Goal: Task Accomplishment & Management: Manage account settings

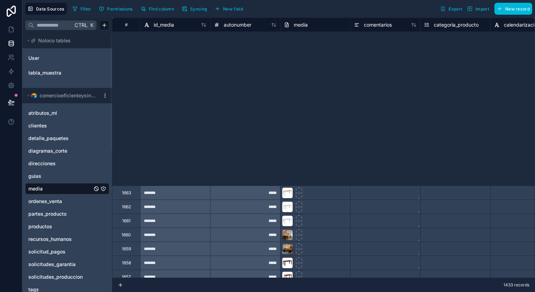
scroll to position [245, 0]
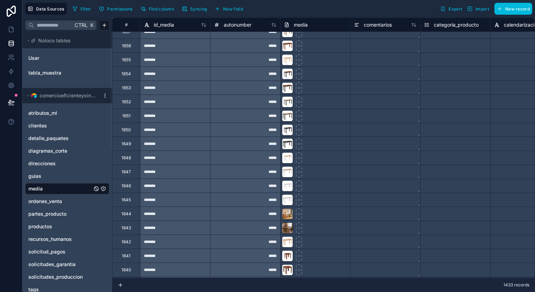
click at [193, 7] on span "Syncing" at bounding box center [198, 8] width 17 height 5
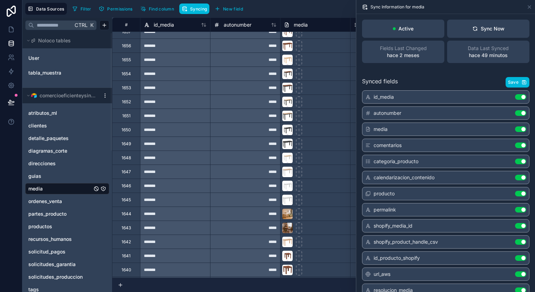
click at [67, 202] on link "ordenes_venta" at bounding box center [60, 201] width 64 height 7
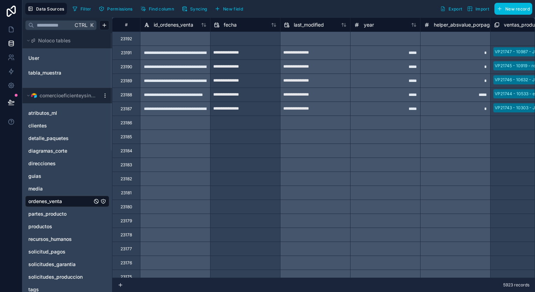
click at [196, 9] on span "Syncing" at bounding box center [198, 8] width 17 height 5
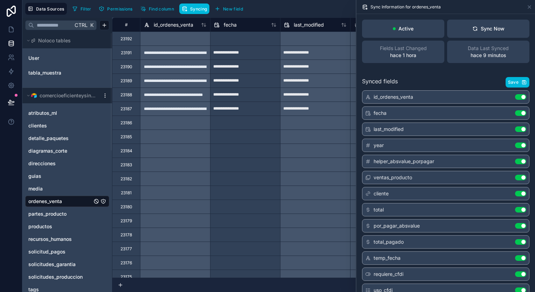
click at [473, 27] on icon at bounding box center [475, 29] width 6 height 6
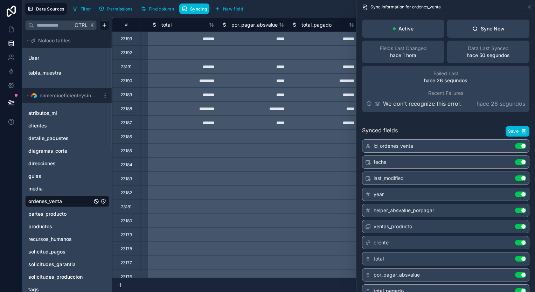
scroll to position [0, 537]
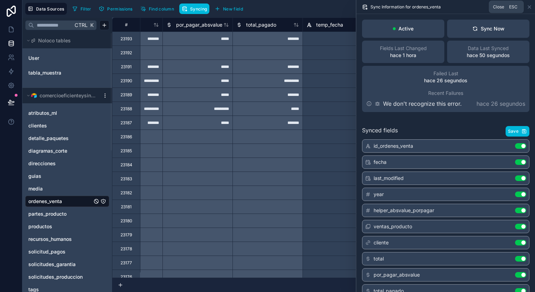
click at [529, 7] on icon at bounding box center [529, 7] width 6 height 6
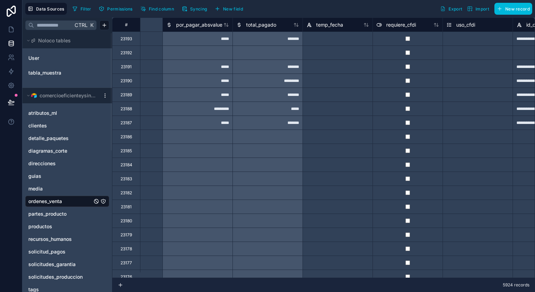
scroll to position [0, 802]
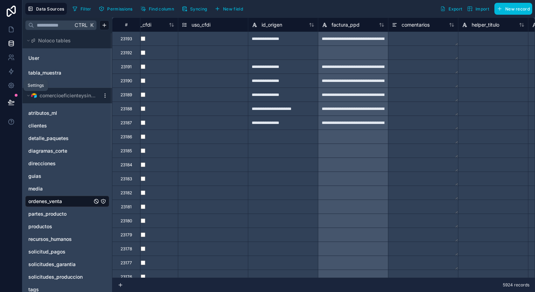
click at [15, 81] on link at bounding box center [11, 85] width 22 height 14
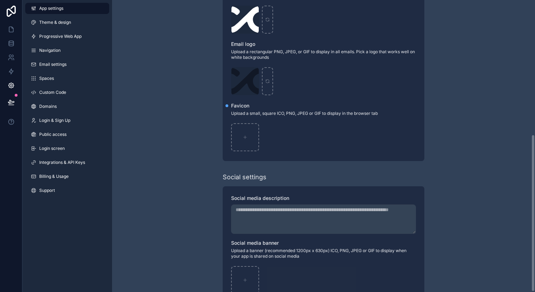
scroll to position [249, 0]
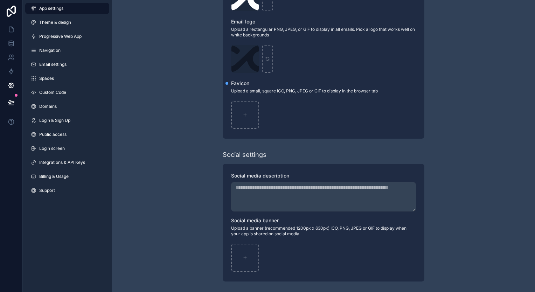
click at [62, 160] on span "Integrations & API Keys" at bounding box center [62, 163] width 46 height 6
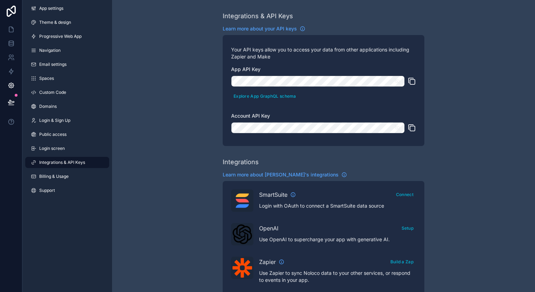
click at [51, 137] on span "Public access" at bounding box center [52, 135] width 27 height 6
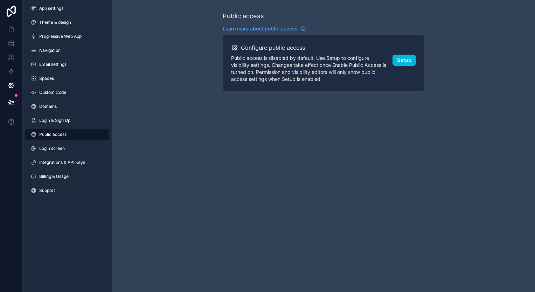
click at [62, 11] on span "App settings" at bounding box center [51, 9] width 24 height 6
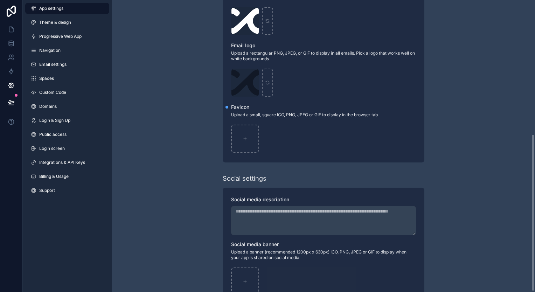
scroll to position [249, 0]
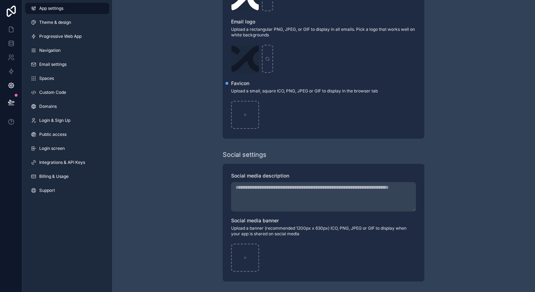
click at [54, 34] on span "Progressive Web App" at bounding box center [60, 37] width 42 height 6
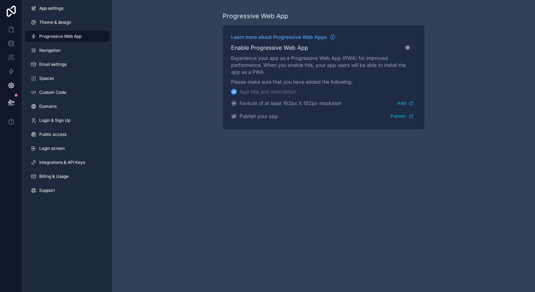
click at [60, 90] on span "Custom Code" at bounding box center [52, 93] width 27 height 6
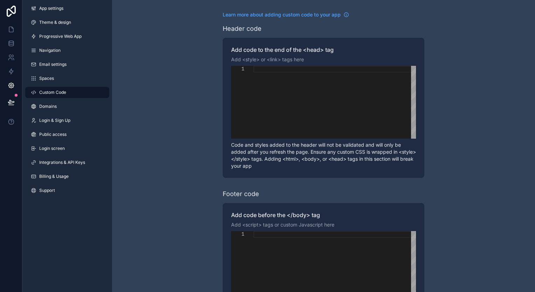
click at [62, 164] on span "Integrations & API Keys" at bounding box center [62, 163] width 46 height 6
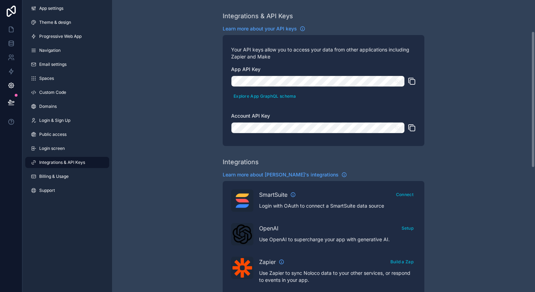
scroll to position [331, 0]
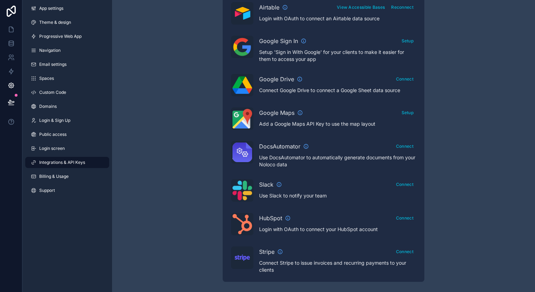
click at [40, 174] on span "Billing & Usage" at bounding box center [53, 177] width 29 height 6
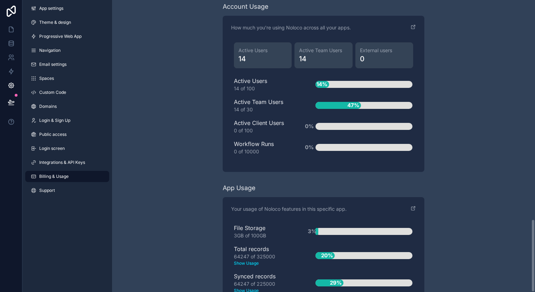
scroll to position [876, 0]
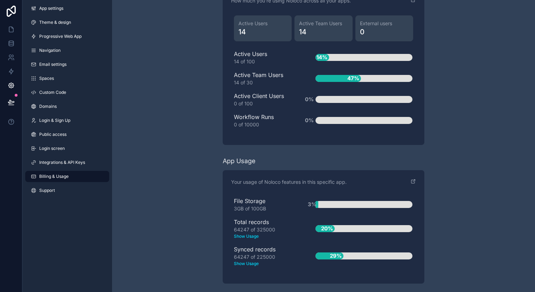
click at [415, 181] on icon "scrollable content" at bounding box center [413, 181] width 6 height 6
click at [252, 233] on text "Show Usage" at bounding box center [263, 236] width 59 height 6
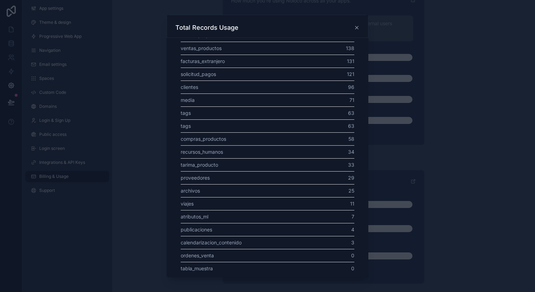
scroll to position [0, 0]
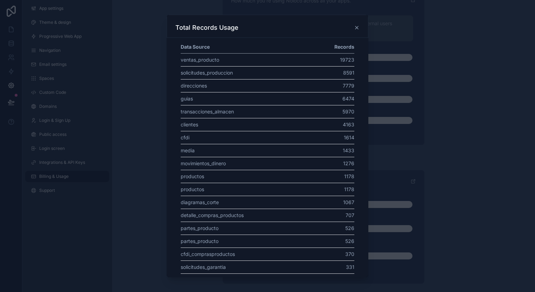
click at [355, 26] on icon at bounding box center [357, 28] width 6 height 6
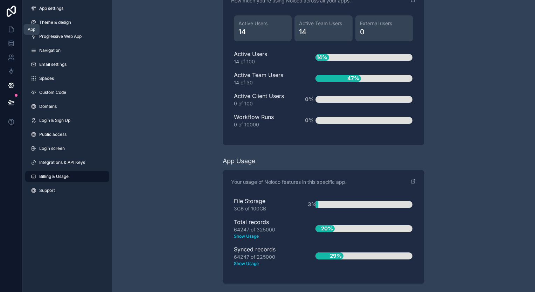
click at [11, 30] on icon at bounding box center [11, 29] width 7 height 7
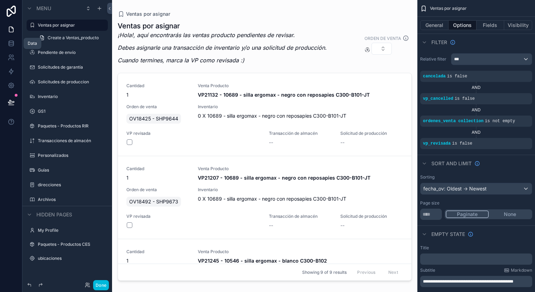
click at [14, 43] on link at bounding box center [11, 43] width 22 height 14
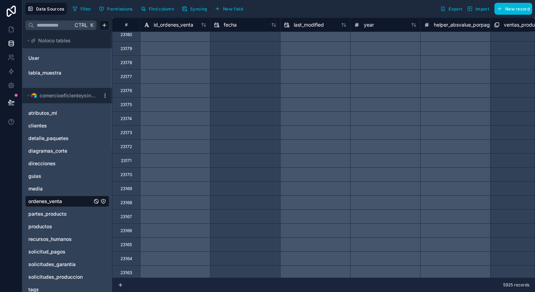
scroll to position [202, 0]
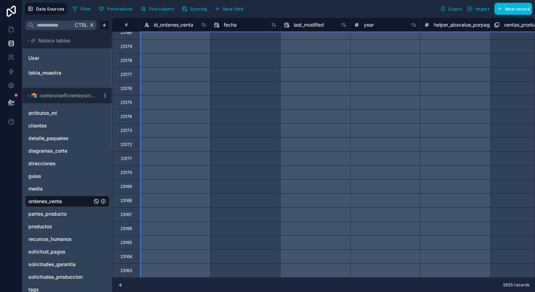
click at [130, 27] on div "#" at bounding box center [126, 24] width 17 height 5
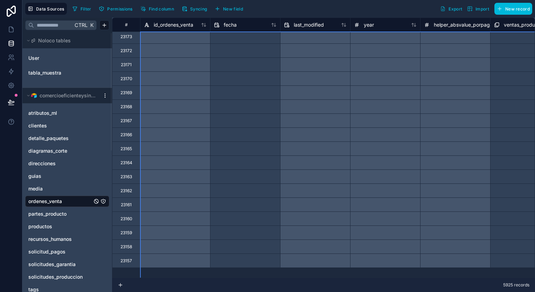
scroll to position [0, 0]
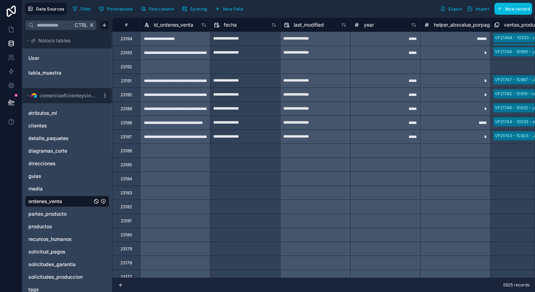
click at [458, 8] on span "Export" at bounding box center [455, 8] width 14 height 5
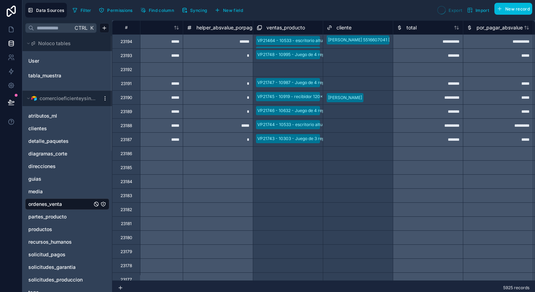
scroll to position [0, 238]
click at [51, 6] on button "Data Sources" at bounding box center [46, 10] width 42 height 15
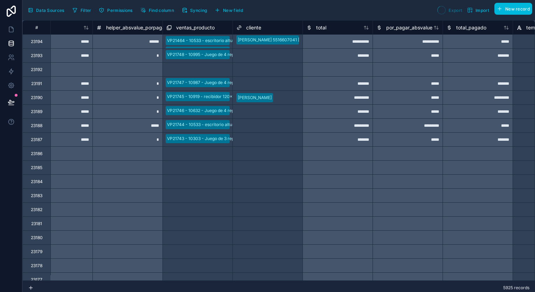
click at [200, 11] on span "Syncing" at bounding box center [198, 10] width 17 height 5
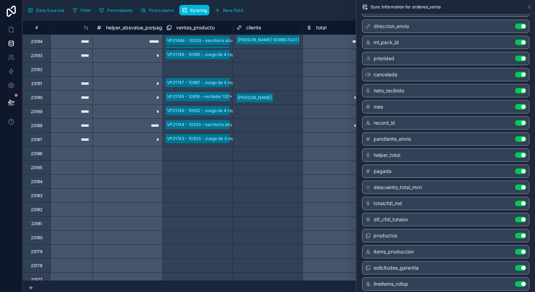
scroll to position [473, 0]
click at [517, 120] on button "Use setting" at bounding box center [520, 123] width 11 height 6
click at [515, 168] on button "Use setting" at bounding box center [520, 171] width 11 height 6
click at [515, 152] on button "Use setting" at bounding box center [520, 155] width 11 height 6
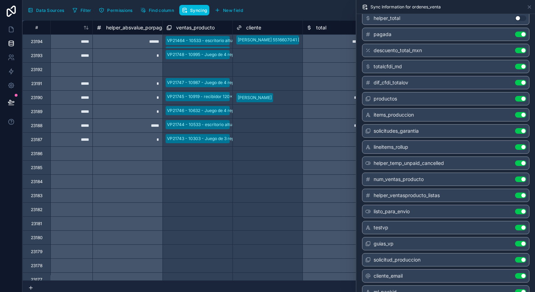
scroll to position [610, 0]
click at [515, 224] on button "Use setting" at bounding box center [520, 227] width 11 height 6
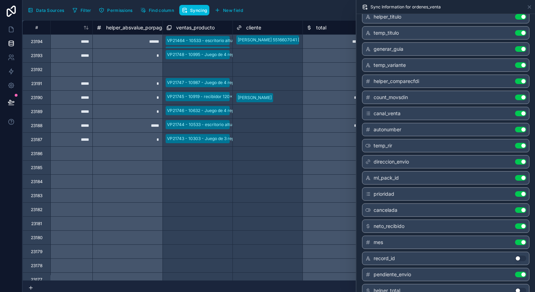
scroll to position [326, 0]
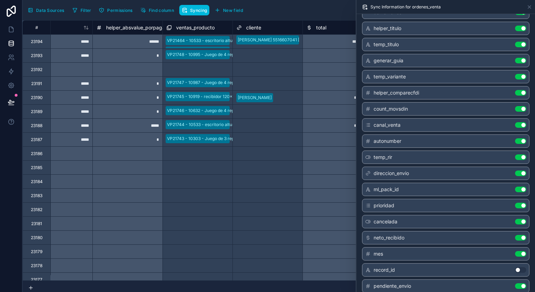
click at [515, 203] on button "Use setting" at bounding box center [520, 206] width 11 height 6
click at [515, 138] on button "Use setting" at bounding box center [520, 141] width 11 height 6
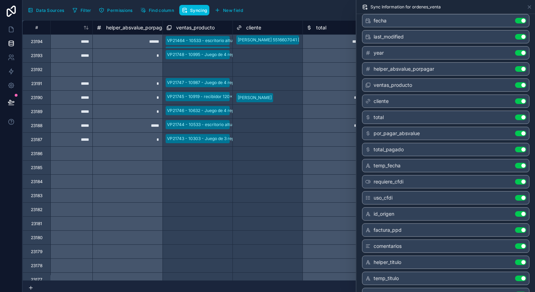
scroll to position [92, 0]
click at [515, 179] on button "Use setting" at bounding box center [520, 182] width 11 height 6
click at [515, 196] on button "Use setting" at bounding box center [520, 199] width 11 height 6
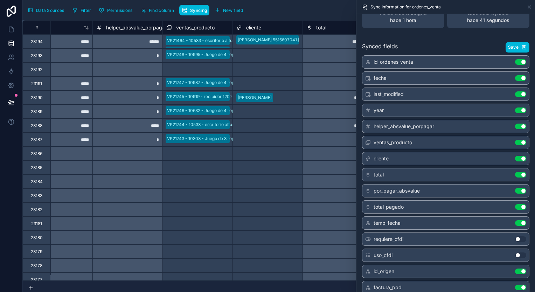
scroll to position [0, 0]
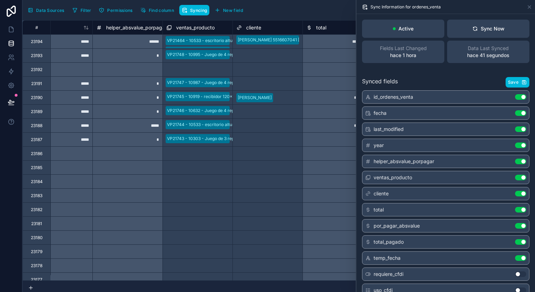
click at [511, 77] on button "Save" at bounding box center [517, 82] width 24 height 10
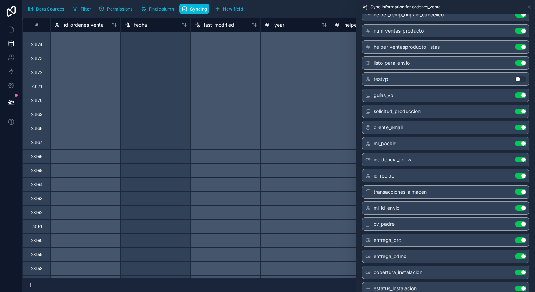
scroll to position [303, 0]
click at [329, 9] on div "Filter Permissions Find column Syncing New field Export Import New record" at bounding box center [301, 9] width 462 height 12
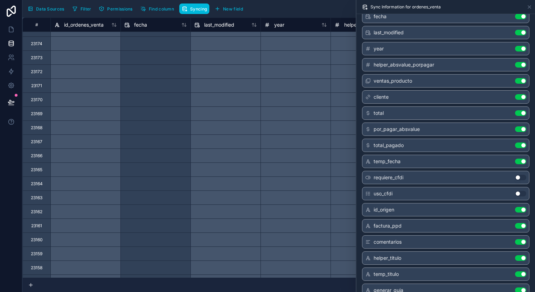
scroll to position [0, 0]
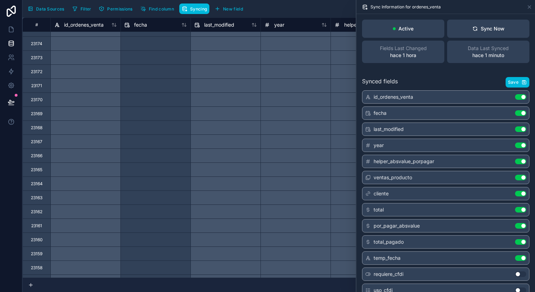
click at [415, 35] on div "Active" at bounding box center [403, 29] width 82 height 18
click at [525, 6] on div "Sync Information for ordenes_venta" at bounding box center [445, 7] width 173 height 14
click at [528, 7] on icon at bounding box center [529, 7] width 6 height 6
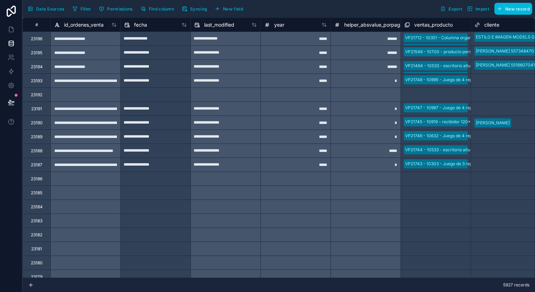
click at [33, 7] on button "Data Sources" at bounding box center [46, 9] width 42 height 12
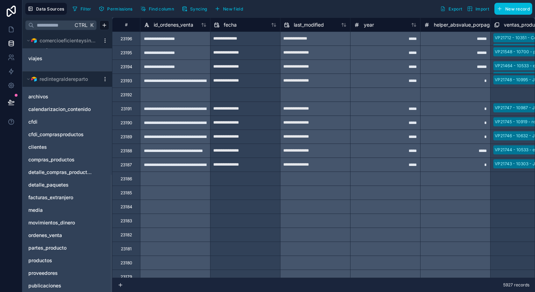
scroll to position [312, 0]
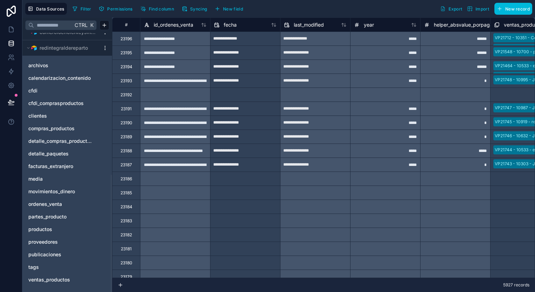
click at [57, 202] on span "ordenes_venta" at bounding box center [45, 203] width 34 height 7
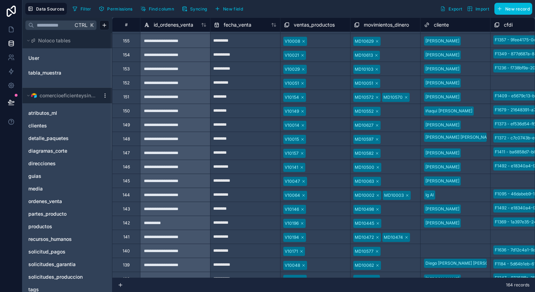
click at [56, 197] on div "ordenes_venta" at bounding box center [67, 201] width 84 height 11
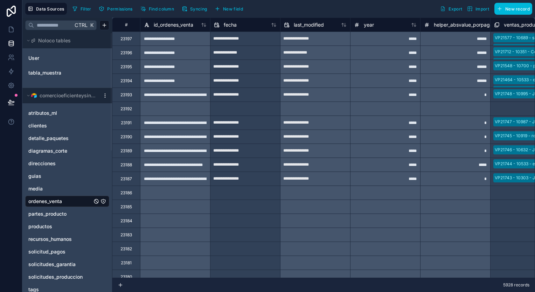
click at [443, 8] on icon "button" at bounding box center [443, 9] width 6 height 6
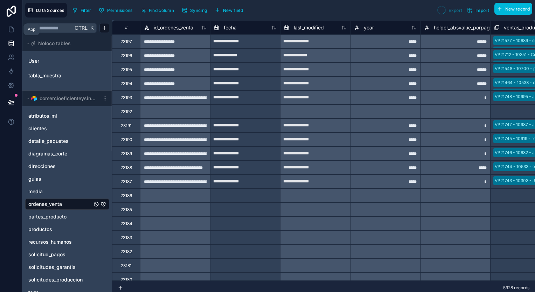
click at [12, 27] on icon at bounding box center [11, 29] width 4 height 5
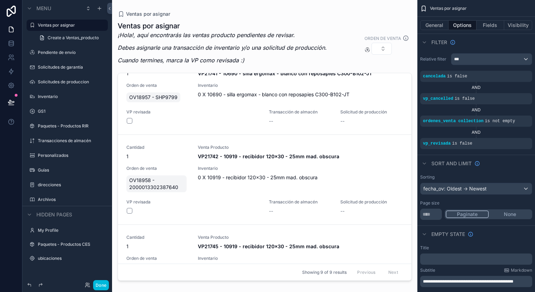
scroll to position [543, 0]
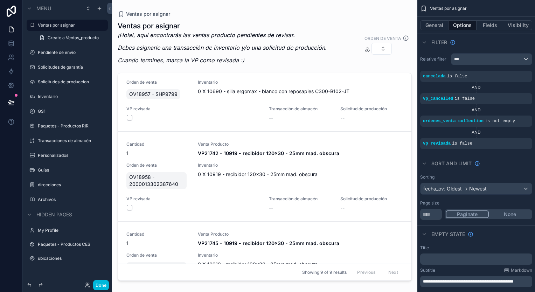
click at [64, 54] on label "Pendiente de envío" at bounding box center [71, 53] width 66 height 6
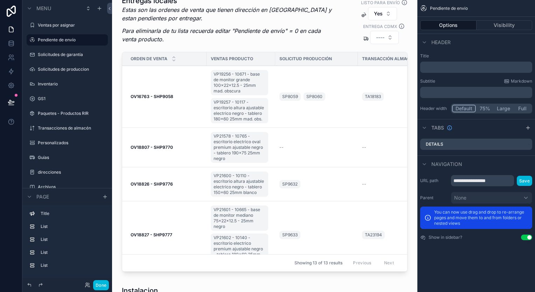
scroll to position [606, 0]
click at [284, 26] on div "scrollable content" at bounding box center [265, 135] width 294 height 284
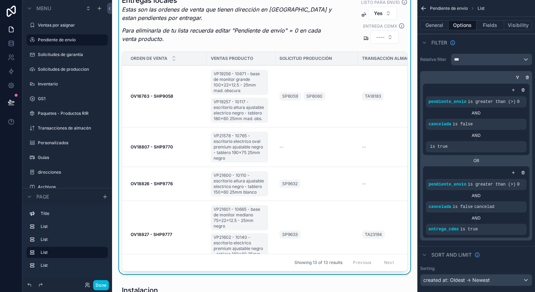
click at [284, 26] on p "Para eliminarla de tu lista recuerda editar "Pendiente de envío" = 0 en cada ve…" at bounding box center [228, 34] width 212 height 17
click at [0, 0] on div "scrollable content" at bounding box center [0, 0] width 0 height 0
click at [367, 142] on span "entregaLocal" at bounding box center [366, 142] width 30 height 7
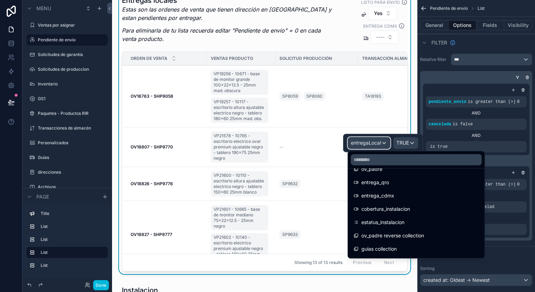
scroll to position [701, 0]
click at [382, 184] on span "entrega_qro" at bounding box center [375, 183] width 28 height 8
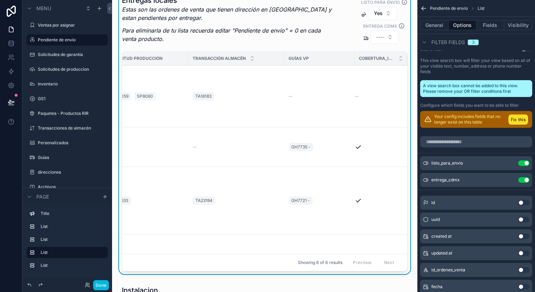
scroll to position [0, 0]
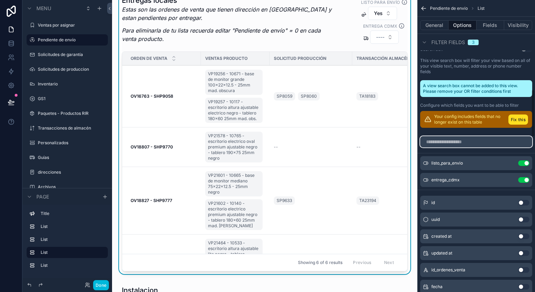
click at [442, 142] on input "scrollable content" at bounding box center [476, 141] width 112 height 11
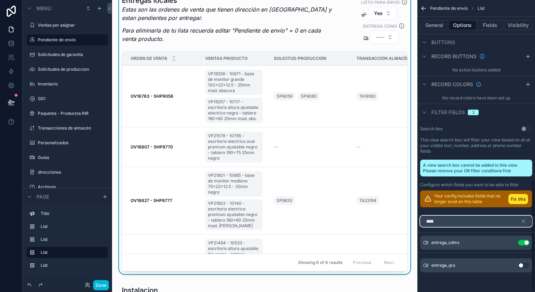
scroll to position [466, 0]
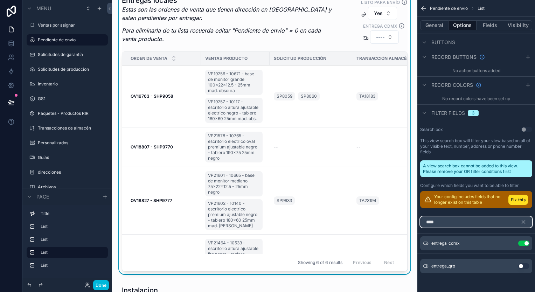
type input "****"
click at [525, 267] on button "Use setting" at bounding box center [523, 266] width 11 height 6
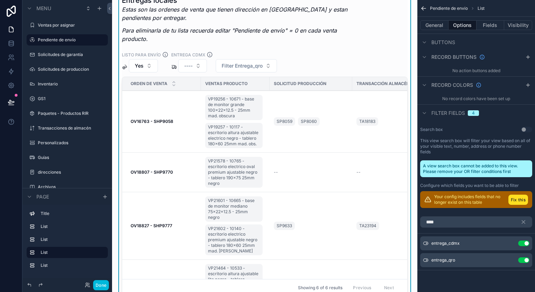
click at [0, 0] on icon "scrollable content" at bounding box center [0, 0] width 0 height 0
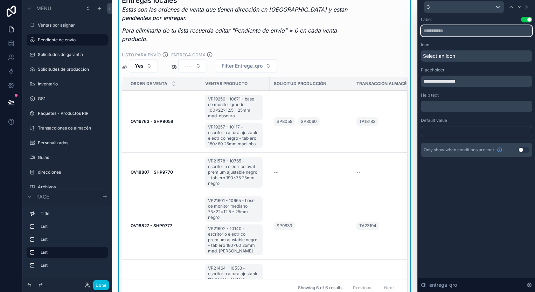
click at [451, 31] on input "text" at bounding box center [476, 30] width 111 height 11
type input "**********"
drag, startPoint x: 471, startPoint y: 82, endPoint x: 408, endPoint y: 89, distance: 63.3
click at [408, 89] on div "**********" at bounding box center [267, 146] width 535 height 292
click at [453, 137] on div at bounding box center [476, 131] width 111 height 11
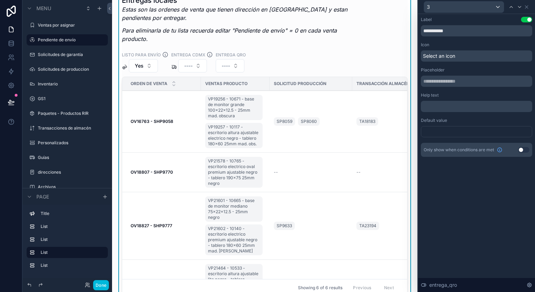
click at [520, 130] on div at bounding box center [476, 131] width 111 height 11
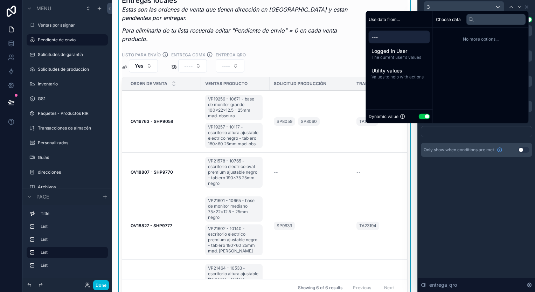
click at [418, 113] on button "Use setting" at bounding box center [423, 116] width 11 height 6
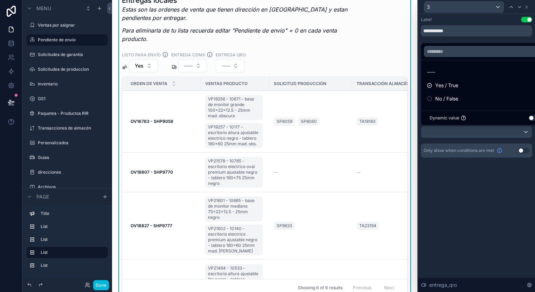
click at [462, 71] on div "----" at bounding box center [485, 72] width 116 height 8
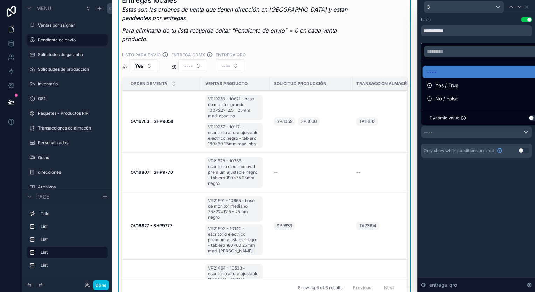
click at [462, 71] on div "----" at bounding box center [485, 72] width 116 height 8
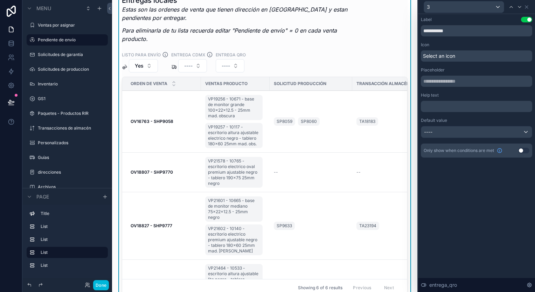
click at [463, 176] on div "**********" at bounding box center [476, 153] width 117 height 278
click at [469, 50] on div "Select an icon" at bounding box center [476, 55] width 111 height 11
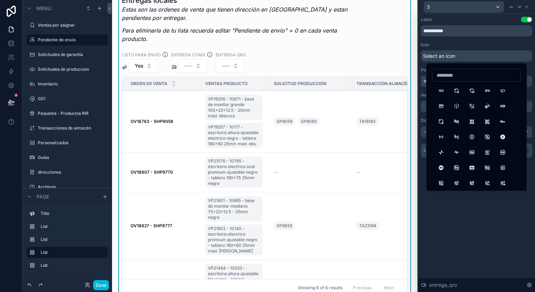
click at [485, 75] on input at bounding box center [476, 75] width 88 height 10
type input "*"
type input "****"
click at [451, 90] on button "TruckDelivery" at bounding box center [456, 90] width 13 height 13
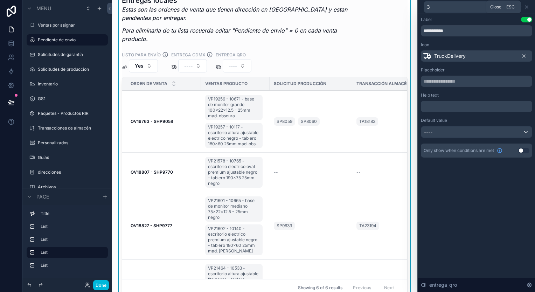
click at [528, 6] on icon at bounding box center [526, 7] width 6 height 6
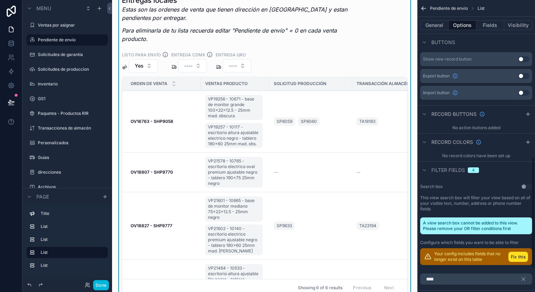
scroll to position [469, 0]
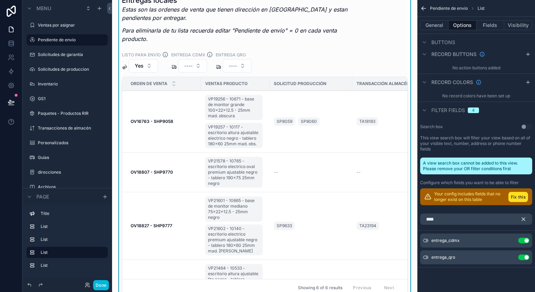
click at [527, 219] on button "scrollable content" at bounding box center [526, 218] width 12 height 11
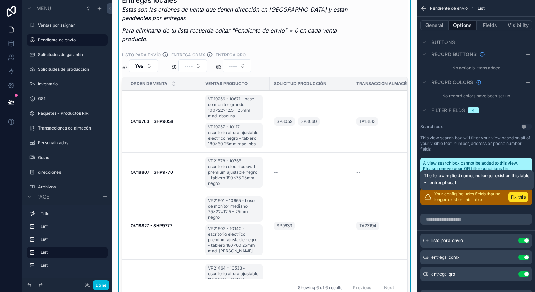
click at [518, 194] on button "Fix this" at bounding box center [518, 197] width 20 height 10
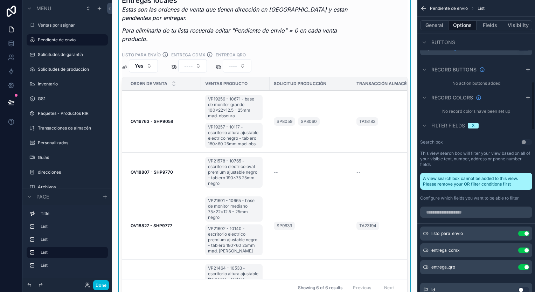
scroll to position [498, 0]
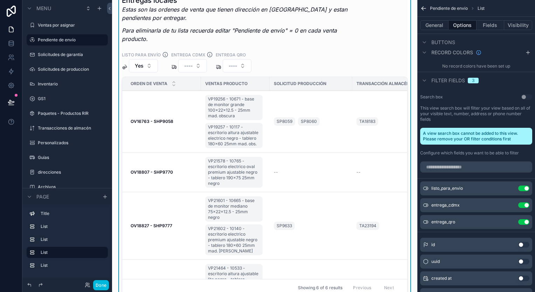
click at [239, 62] on button "----" at bounding box center [237, 65] width 29 height 13
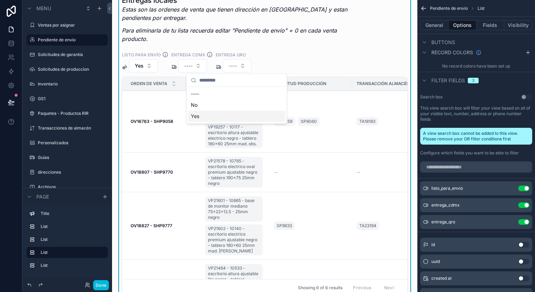
click at [211, 116] on div "Yes" at bounding box center [236, 116] width 97 height 11
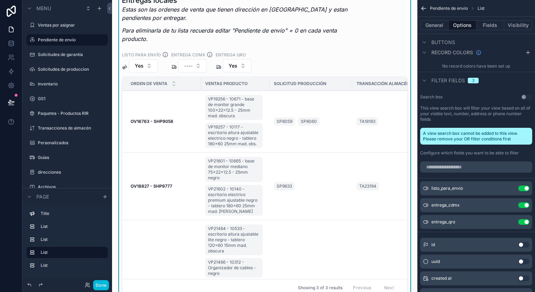
click at [239, 64] on button "Yes" at bounding box center [237, 65] width 29 height 13
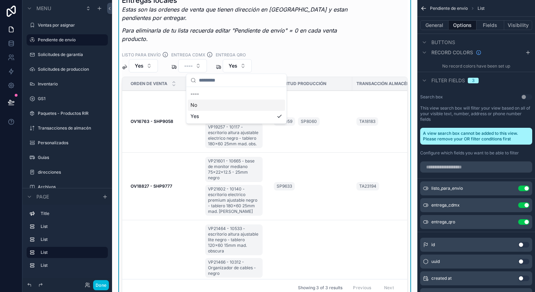
click at [230, 105] on div "No" at bounding box center [236, 104] width 97 height 11
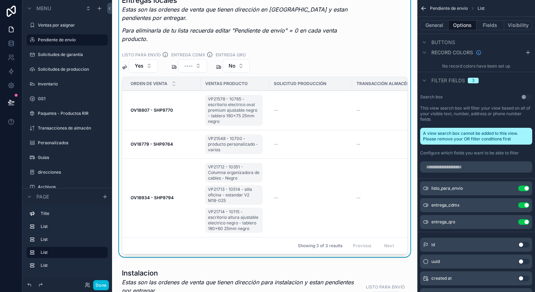
click at [198, 69] on button "----" at bounding box center [192, 65] width 29 height 13
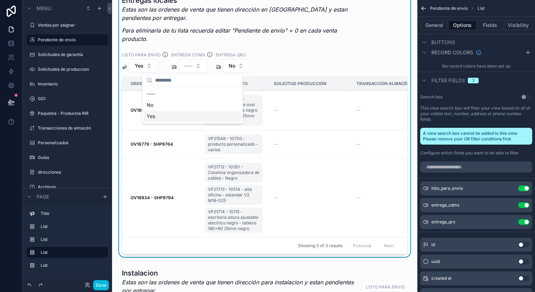
click at [174, 115] on div "Yes" at bounding box center [192, 116] width 97 height 11
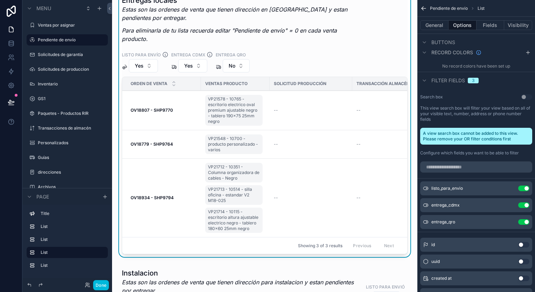
click at [144, 60] on button "Yes" at bounding box center [143, 65] width 29 height 13
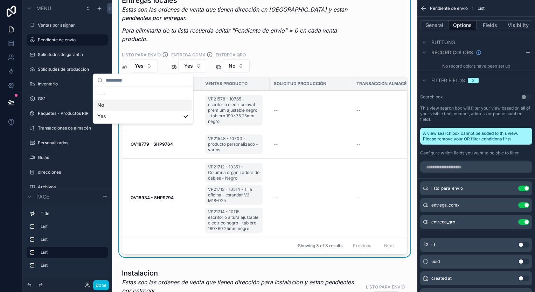
click at [141, 108] on div "No" at bounding box center [142, 104] width 97 height 11
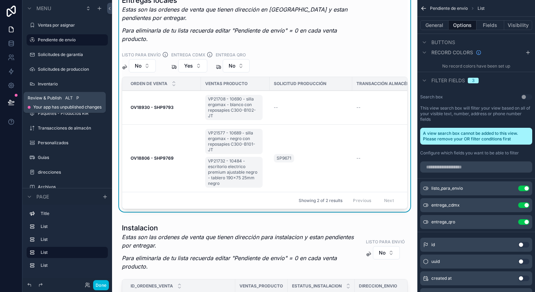
click at [14, 107] on button at bounding box center [10, 102] width 15 height 20
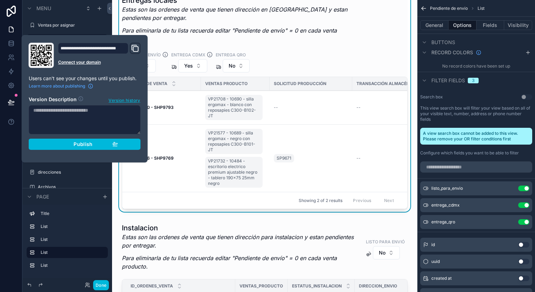
click at [91, 145] on span "Publish" at bounding box center [82, 144] width 19 height 6
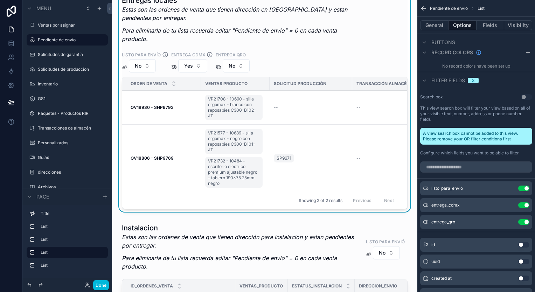
click at [147, 66] on button "No" at bounding box center [142, 65] width 27 height 13
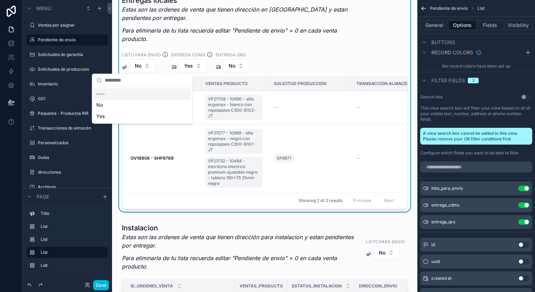
click at [141, 94] on div "----" at bounding box center [141, 93] width 97 height 11
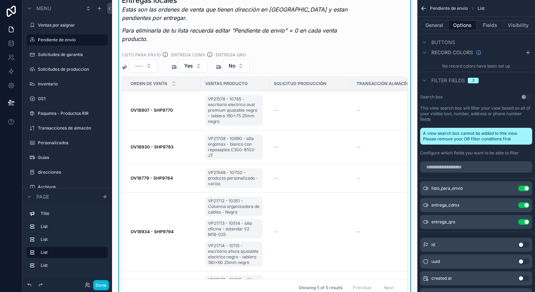
click at [196, 68] on button "Yes" at bounding box center [192, 65] width 29 height 13
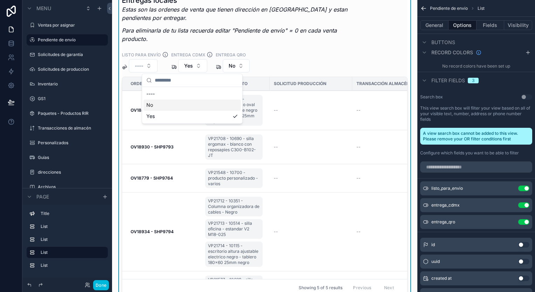
click at [185, 108] on div "No" at bounding box center [191, 104] width 97 height 11
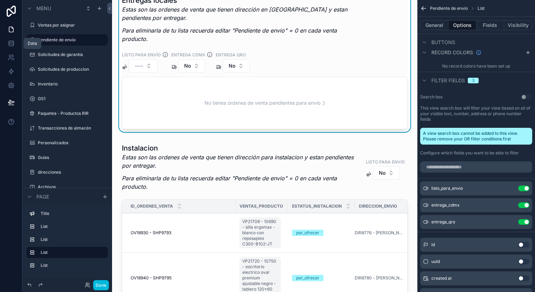
click at [11, 42] on icon at bounding box center [11, 43] width 7 height 7
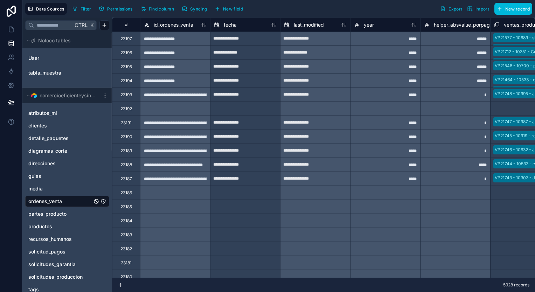
click at [453, 9] on span "Export" at bounding box center [455, 8] width 14 height 5
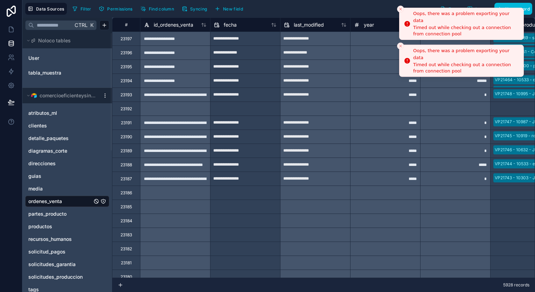
click at [401, 8] on icon "Close toast" at bounding box center [400, 9] width 4 height 4
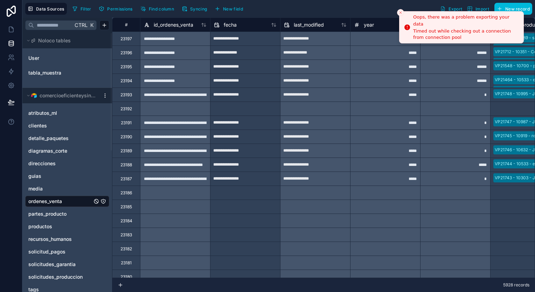
click at [400, 12] on line "Close toast" at bounding box center [400, 13] width 2 height 2
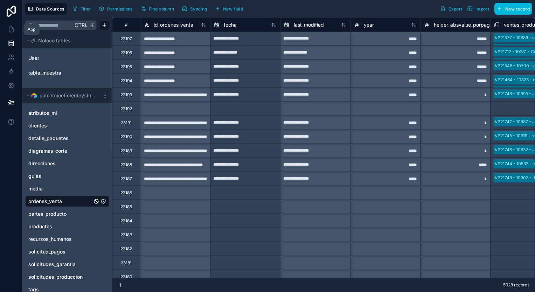
click at [11, 30] on icon at bounding box center [11, 29] width 7 height 7
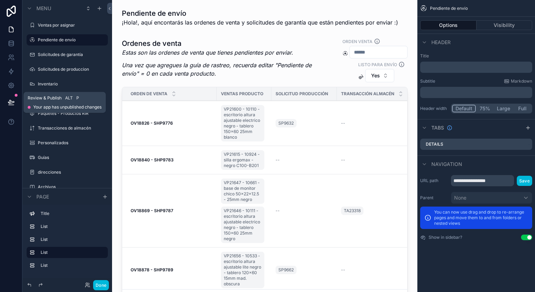
click at [14, 99] on button at bounding box center [10, 102] width 15 height 20
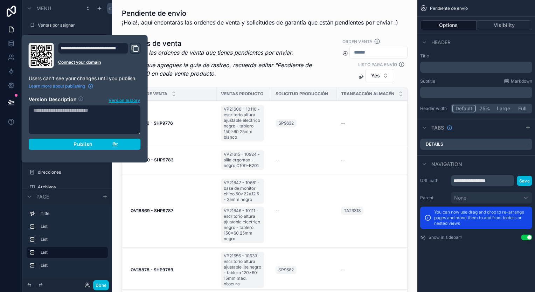
click at [207, 28] on div "scrollable content" at bounding box center [265, 18] width 294 height 24
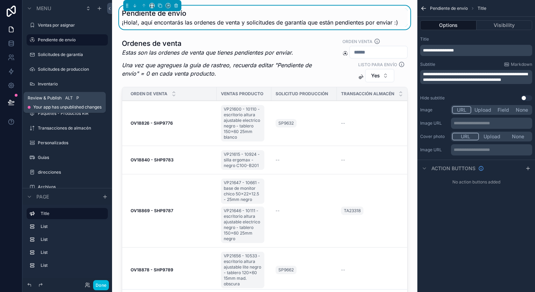
click at [10, 102] on icon at bounding box center [11, 101] width 6 height 3
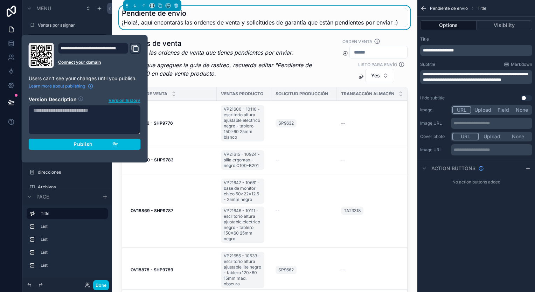
click at [130, 98] on span "Version history" at bounding box center [123, 99] width 31 height 7
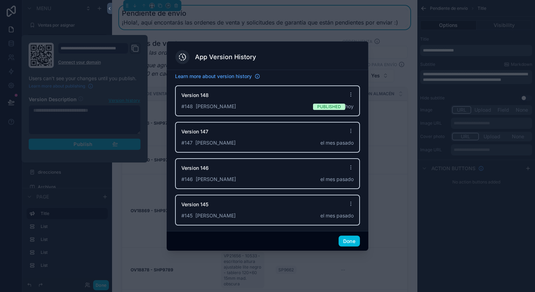
click at [344, 239] on button "Done" at bounding box center [348, 240] width 21 height 11
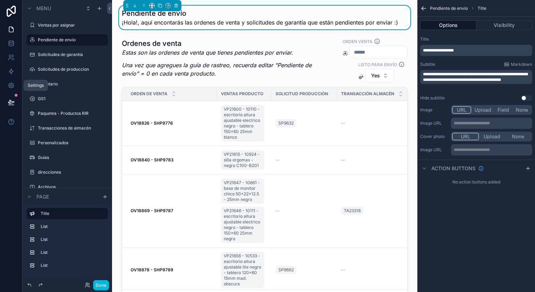
click at [14, 81] on link at bounding box center [11, 85] width 22 height 14
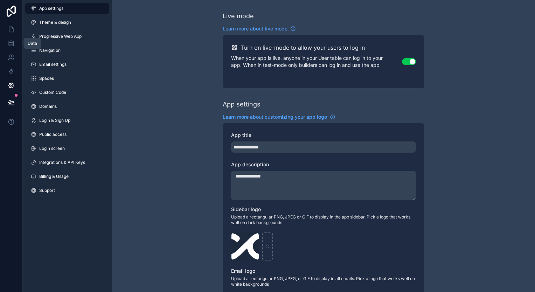
click at [14, 41] on link at bounding box center [11, 43] width 22 height 14
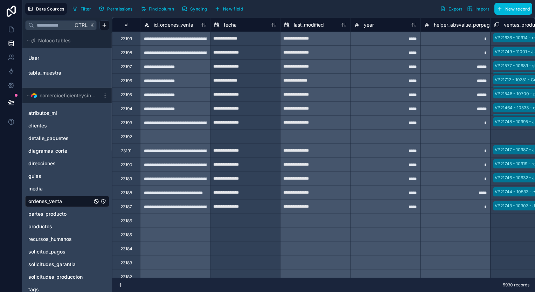
click at [205, 25] on icon at bounding box center [205, 24] width 2 height 3
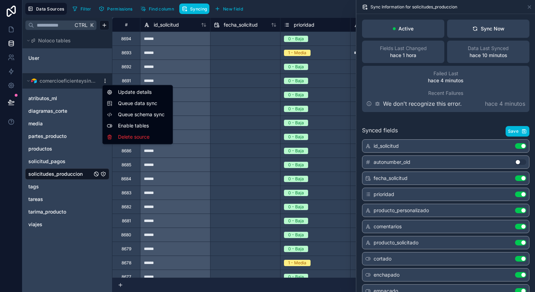
click at [105, 82] on html "**********" at bounding box center [267, 146] width 535 height 292
click at [128, 128] on div "Enable tables" at bounding box center [137, 125] width 67 height 11
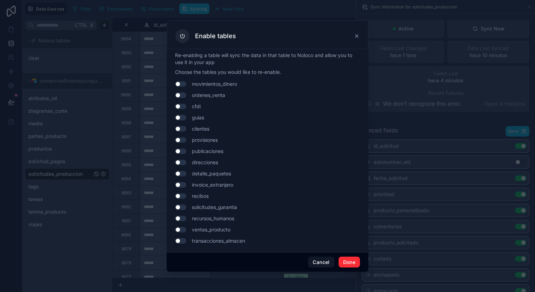
click at [184, 98] on button "Use setting" at bounding box center [180, 95] width 11 height 6
click at [354, 37] on icon at bounding box center [357, 36] width 6 height 6
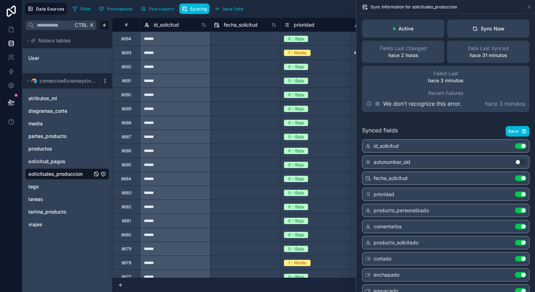
click at [494, 30] on div "Sync Now" at bounding box center [488, 28] width 32 height 7
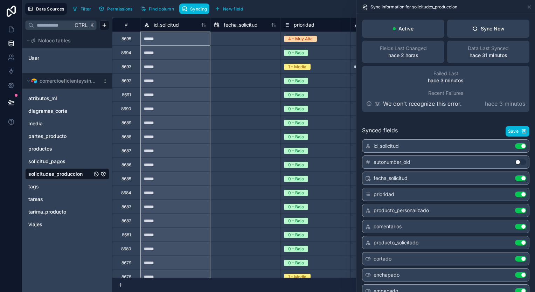
click at [206, 26] on icon at bounding box center [204, 25] width 6 height 6
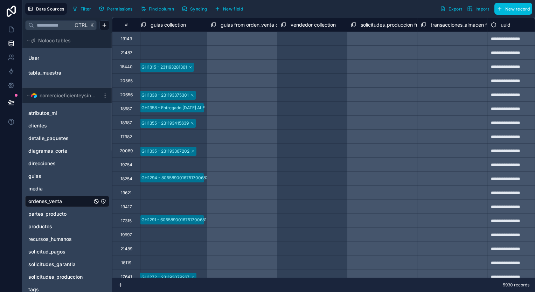
scroll to position [0, 3950]
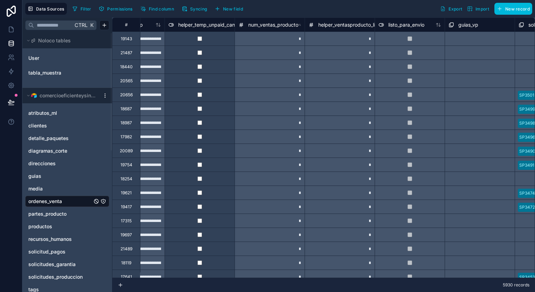
type input "**********"
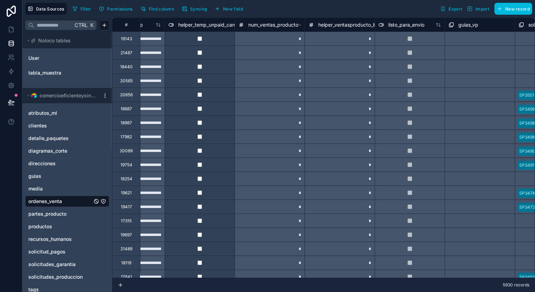
type input "**********"
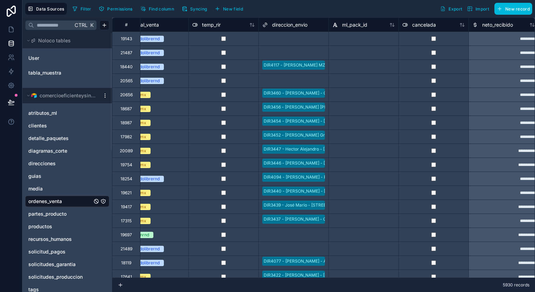
scroll to position [0, 1336]
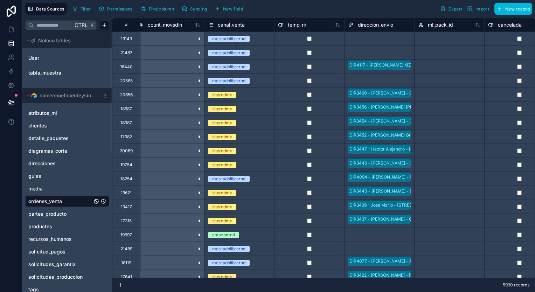
drag, startPoint x: 198, startPoint y: 11, endPoint x: 281, endPoint y: 52, distance: 92.6
click at [198, 11] on button "Syncing" at bounding box center [194, 8] width 30 height 10
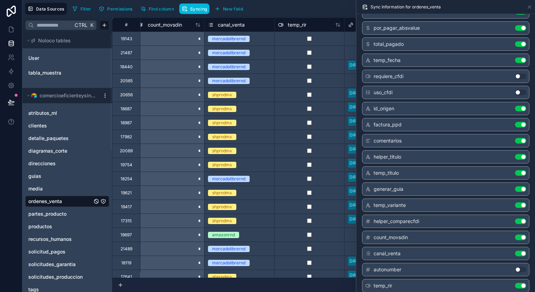
scroll to position [210, 0]
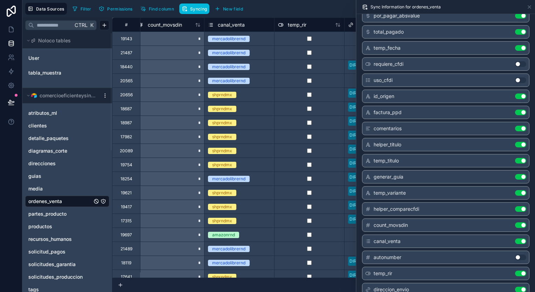
click at [515, 256] on button "Use setting" at bounding box center [520, 257] width 11 height 6
click at [514, 219] on div "count_movsdin Use setting" at bounding box center [445, 224] width 167 height 13
click at [515, 222] on button "Use setting" at bounding box center [520, 225] width 11 height 6
click at [515, 206] on button "Use setting" at bounding box center [520, 209] width 11 height 6
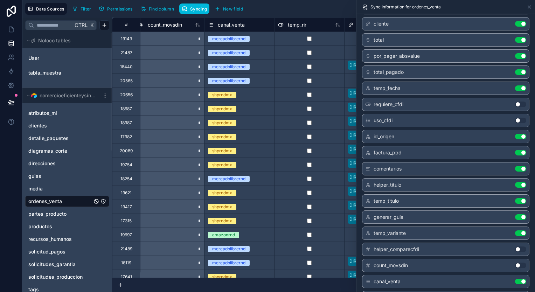
scroll to position [175, 0]
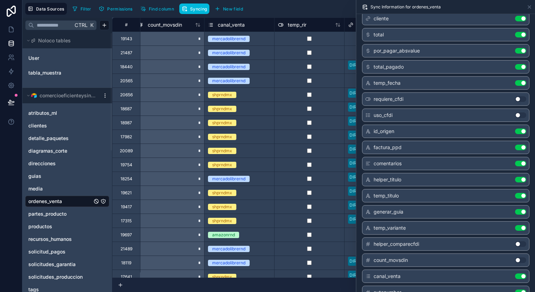
click at [516, 226] on button "Use setting" at bounding box center [520, 228] width 11 height 6
click at [515, 211] on button "Use setting" at bounding box center [520, 212] width 11 height 6
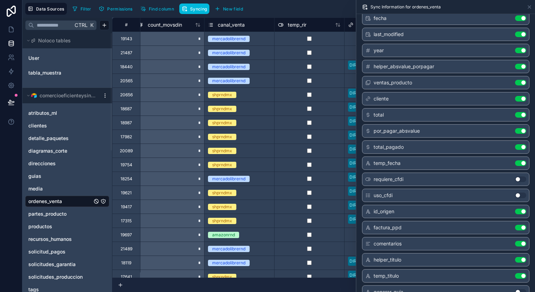
scroll to position [0, 0]
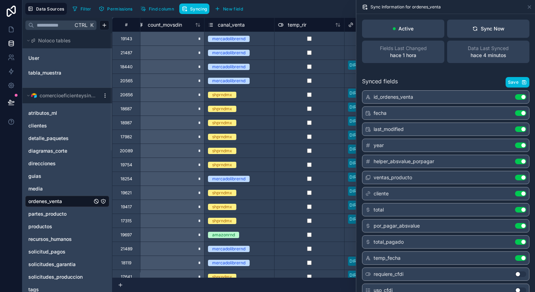
click at [508, 83] on span "Save" at bounding box center [513, 82] width 10 height 6
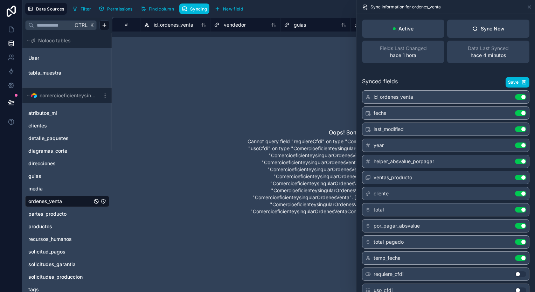
click at [291, 10] on div "Filter Permissions Find column Syncing New field Export Import New record" at bounding box center [301, 9] width 462 height 12
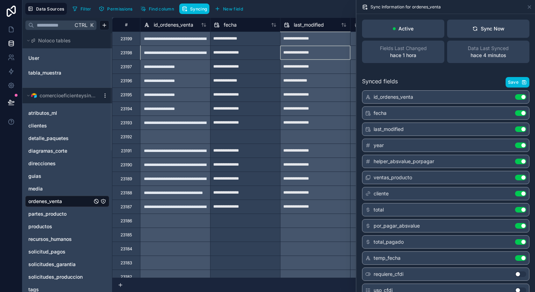
click at [310, 49] on div "**********" at bounding box center [315, 52] width 70 height 11
click at [316, 42] on div "**********" at bounding box center [315, 38] width 70 height 11
click at [531, 6] on icon at bounding box center [529, 7] width 6 height 6
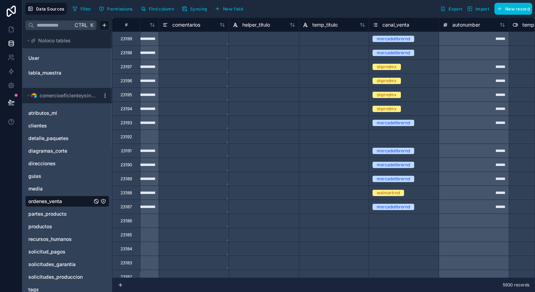
scroll to position [0, 871]
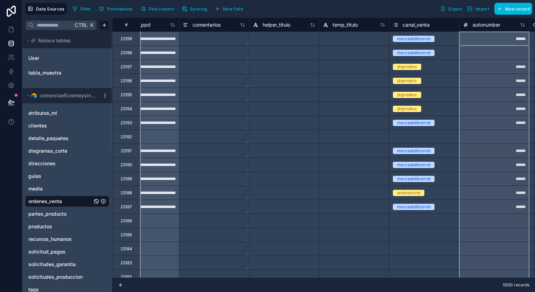
click at [523, 24] on icon at bounding box center [524, 24] width 2 height 3
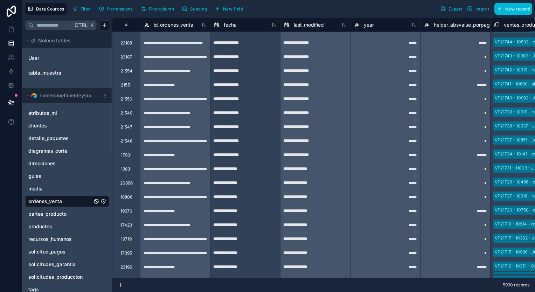
scroll to position [0, 0]
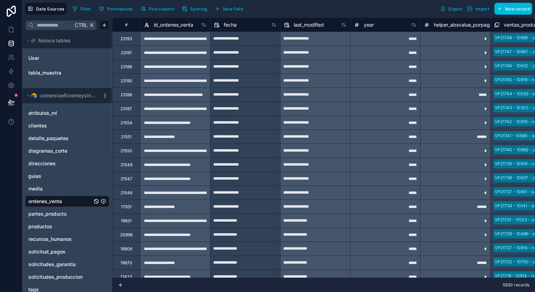
click at [197, 8] on span "Syncing" at bounding box center [198, 8] width 17 height 5
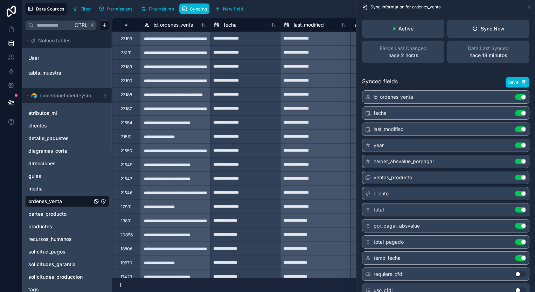
click at [486, 33] on button "Sync Now" at bounding box center [488, 29] width 82 height 18
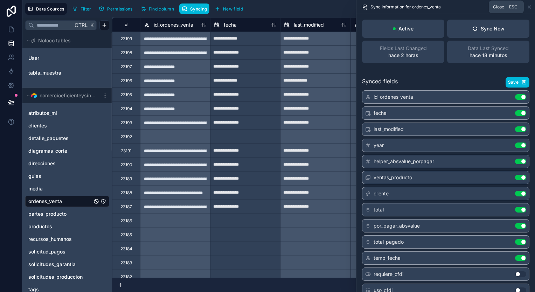
click at [528, 5] on icon at bounding box center [529, 7] width 6 height 6
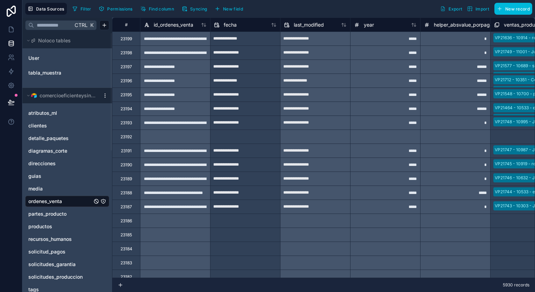
click at [521, 285] on span "5930 records" at bounding box center [515, 285] width 27 height 6
click at [14, 87] on icon at bounding box center [11, 85] width 7 height 7
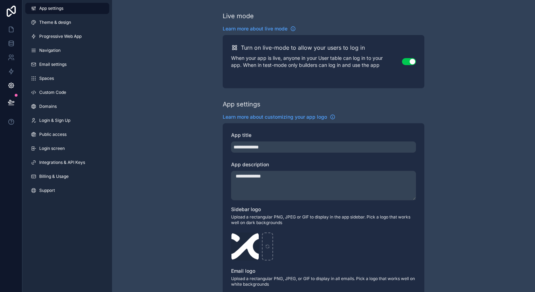
click at [70, 163] on span "Integrations & API Keys" at bounding box center [62, 163] width 46 height 6
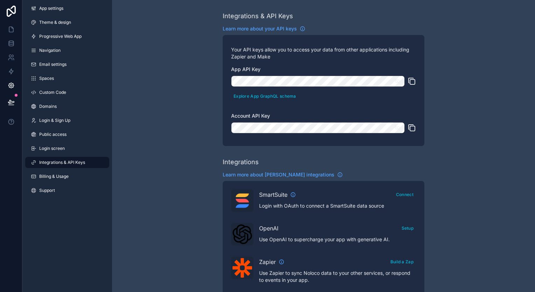
click at [69, 179] on span "Billing & Usage" at bounding box center [53, 177] width 29 height 6
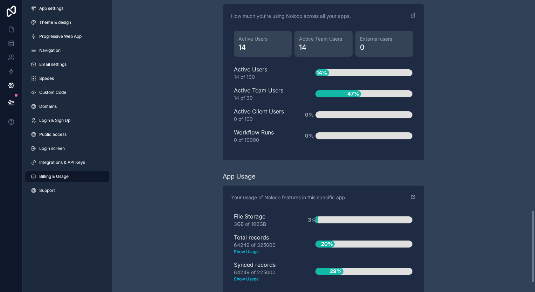
scroll to position [876, 0]
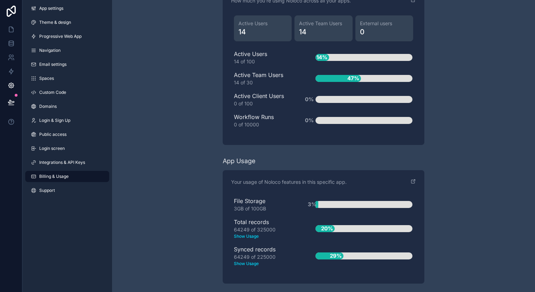
click at [247, 263] on text "Show Usage" at bounding box center [263, 263] width 59 height 6
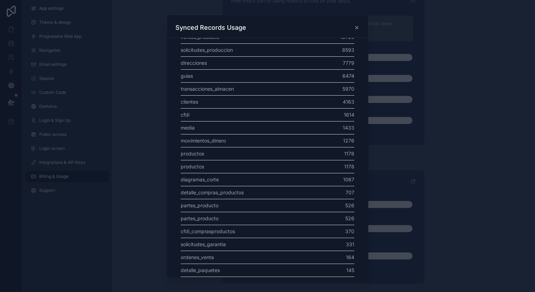
scroll to position [0, 0]
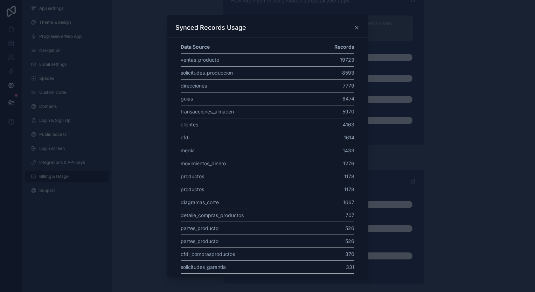
click at [357, 29] on icon at bounding box center [357, 28] width 6 height 6
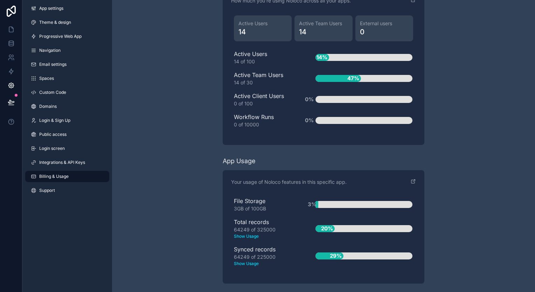
click at [254, 233] on text "Show Usage" at bounding box center [263, 236] width 59 height 6
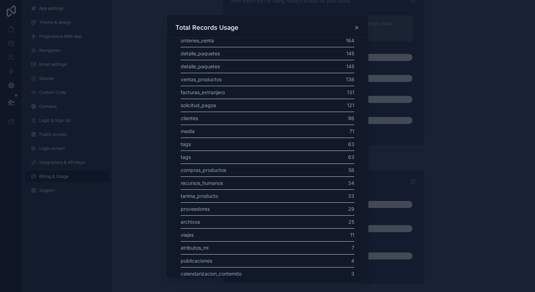
scroll to position [270, 0]
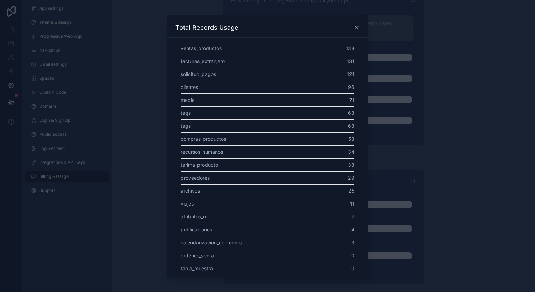
click at [356, 25] on icon at bounding box center [357, 28] width 6 height 6
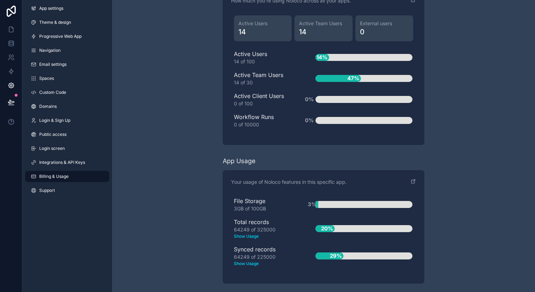
click at [413, 175] on div "Your usage of Noloco features in this specific app. File Storage 3GB of 100GB 3…" at bounding box center [324, 226] width 202 height 113
click at [414, 179] on icon "scrollable content" at bounding box center [413, 181] width 6 height 6
click at [9, 38] on link at bounding box center [11, 43] width 22 height 14
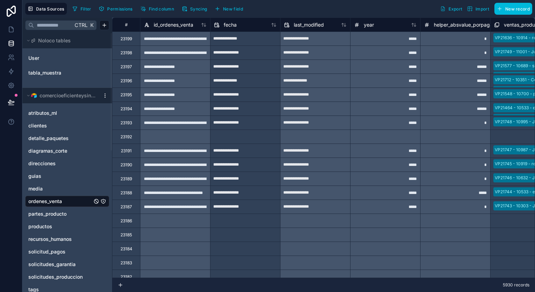
click at [52, 40] on span "Noloco tables" at bounding box center [54, 40] width 33 height 7
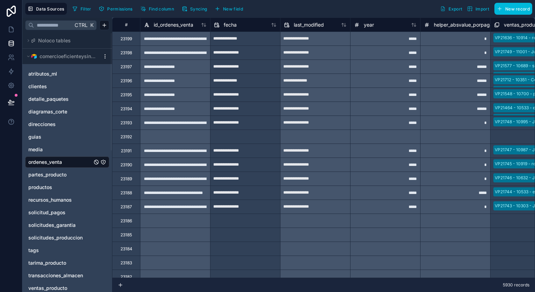
click at [52, 40] on span "Noloco tables" at bounding box center [54, 40] width 33 height 7
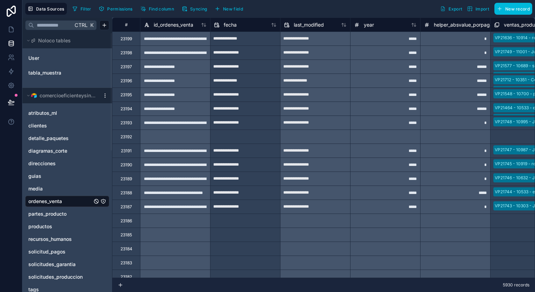
click at [56, 57] on link "User" at bounding box center [56, 58] width 57 height 7
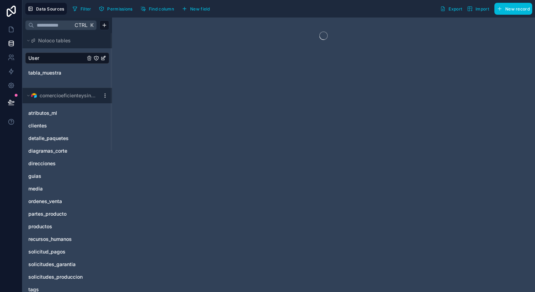
click at [57, 74] on span "tabla_muestra" at bounding box center [44, 72] width 33 height 7
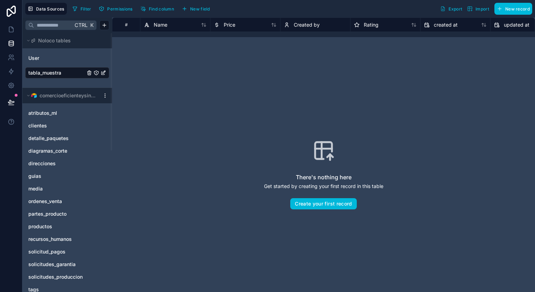
click at [49, 52] on div "User tabla_muestra" at bounding box center [67, 65] width 84 height 31
click at [52, 202] on span "ordenes_venta" at bounding box center [45, 201] width 34 height 7
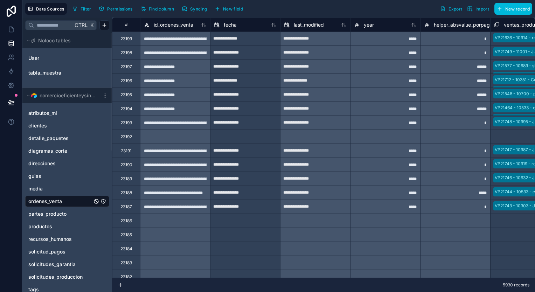
click at [105, 201] on icon "ordenes_venta" at bounding box center [103, 201] width 4 height 4
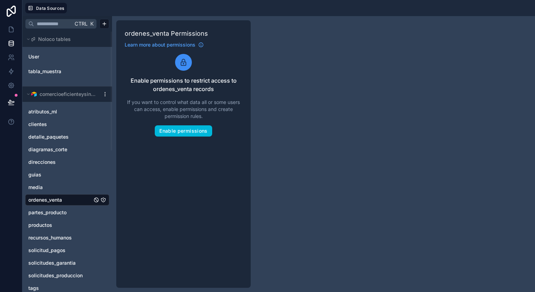
click at [190, 133] on button "Enable permissions" at bounding box center [183, 130] width 57 height 11
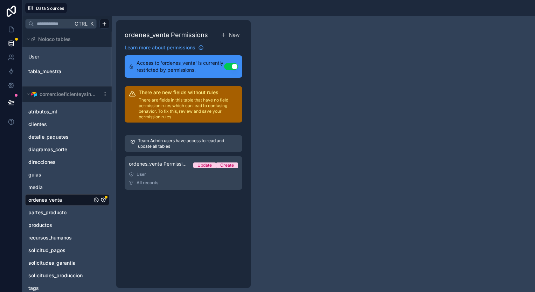
click at [169, 48] on span "Learn more about permissions" at bounding box center [160, 47] width 71 height 7
click at [228, 63] on button "Use setting" at bounding box center [231, 66] width 14 height 7
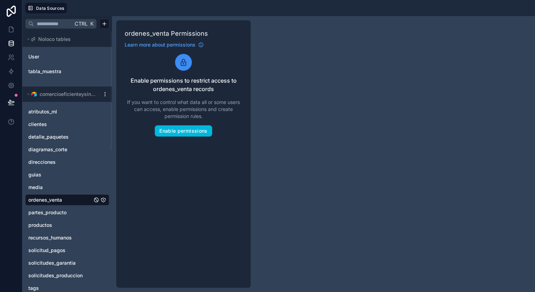
click at [68, 196] on link "ordenes_venta" at bounding box center [60, 199] width 64 height 7
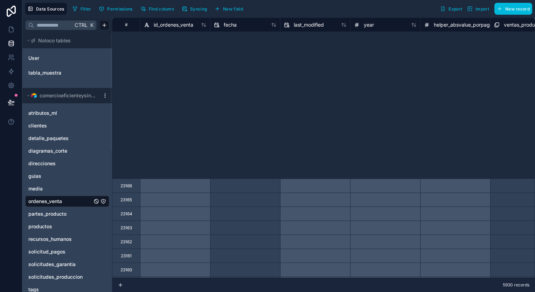
scroll to position [560, 0]
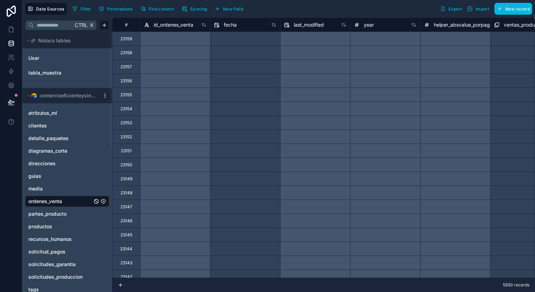
click at [120, 288] on button at bounding box center [121, 285] width 6 height 14
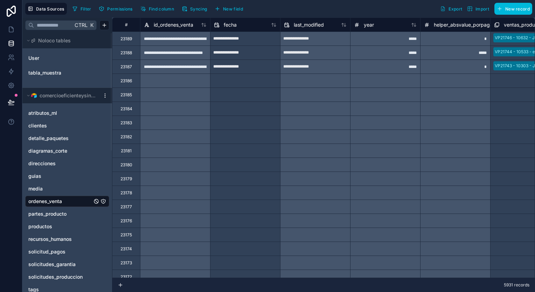
scroll to position [0, 0]
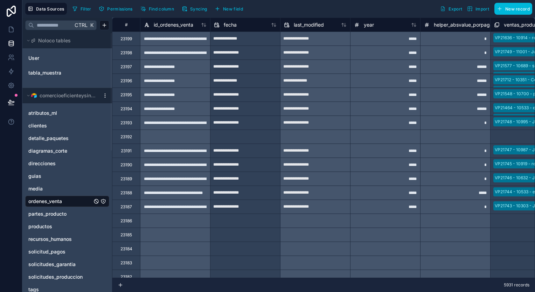
click at [155, 9] on span "Find column" at bounding box center [161, 8] width 25 height 5
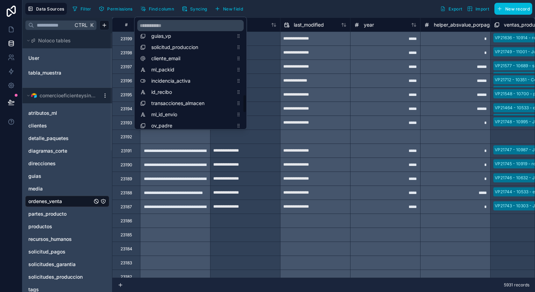
scroll to position [560, 0]
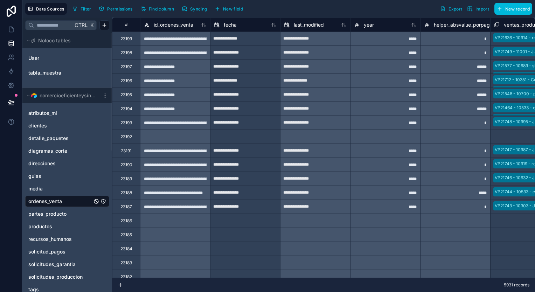
click at [91, 8] on button "Filter" at bounding box center [82, 8] width 24 height 10
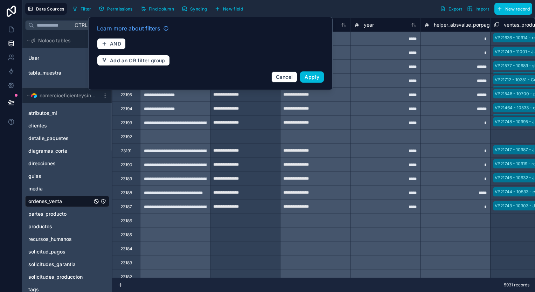
click at [125, 8] on span "Permissions" at bounding box center [119, 8] width 25 height 5
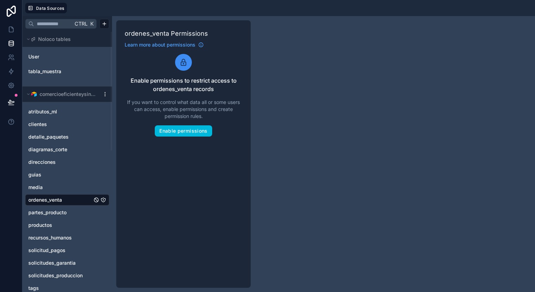
click at [54, 7] on span "Data Sources" at bounding box center [50, 8] width 28 height 5
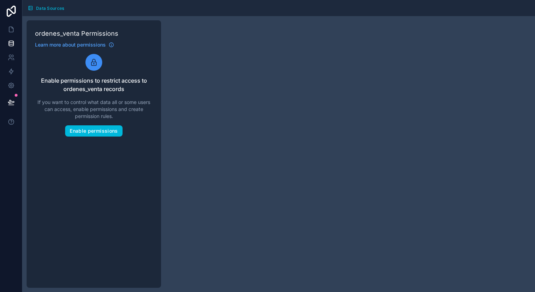
click at [63, 9] on span "Data Sources" at bounding box center [50, 8] width 28 height 5
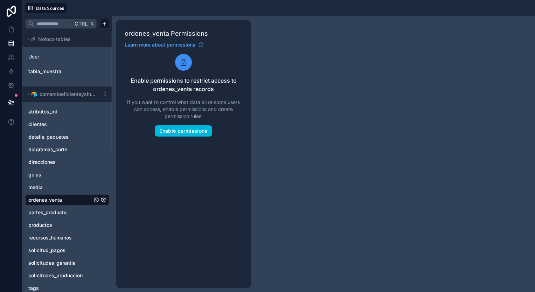
click at [71, 199] on link "ordenes_venta" at bounding box center [60, 199] width 64 height 7
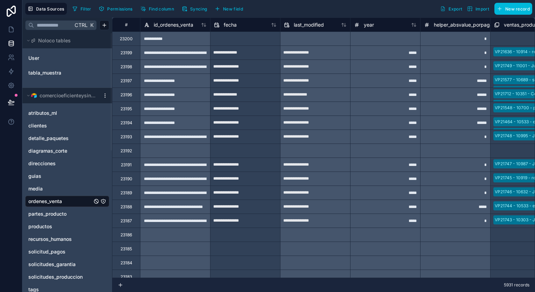
click at [192, 8] on span "Syncing" at bounding box center [198, 8] width 17 height 5
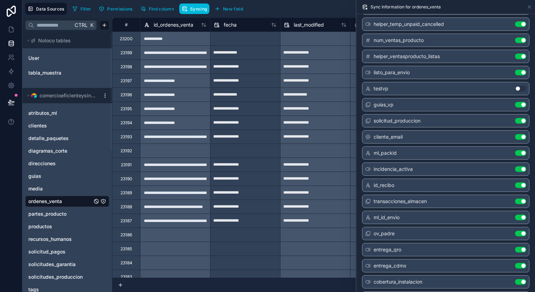
scroll to position [758, 0]
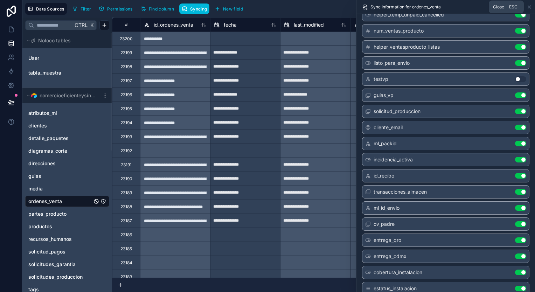
click at [530, 5] on icon at bounding box center [529, 7] width 6 height 6
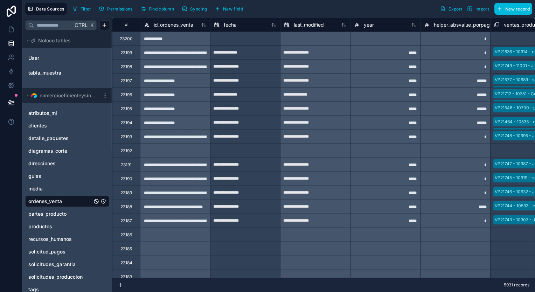
click at [304, 37] on div at bounding box center [315, 38] width 70 height 11
click at [264, 42] on input "text" at bounding box center [245, 38] width 70 height 11
select select "****"
select select "*"
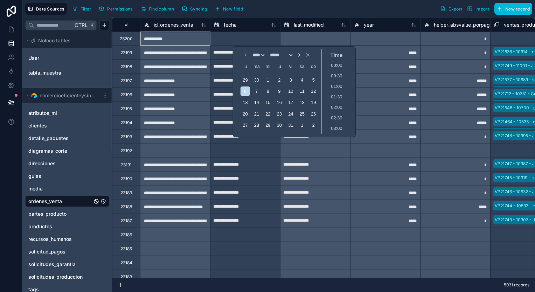
click at [181, 37] on div "*********" at bounding box center [175, 38] width 70 height 14
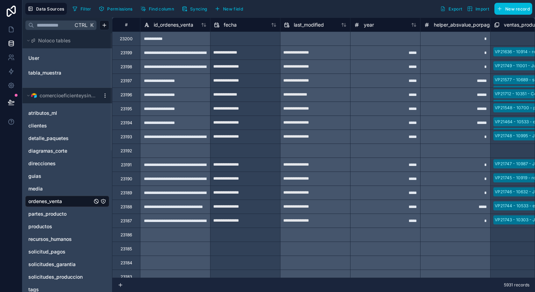
click at [168, 40] on div "*********" at bounding box center [175, 38] width 70 height 14
drag, startPoint x: 167, startPoint y: 39, endPoint x: 154, endPoint y: 36, distance: 13.2
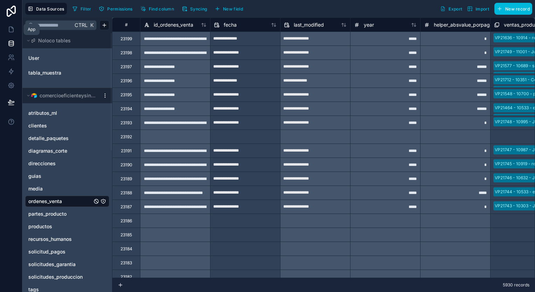
click at [9, 29] on icon at bounding box center [11, 29] width 4 height 5
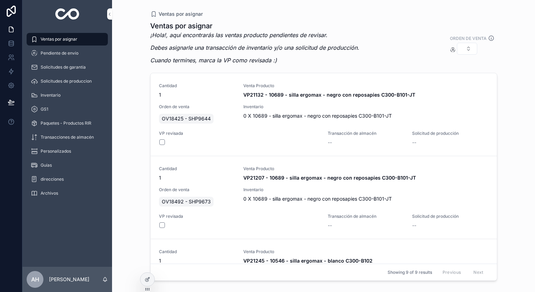
click at [77, 54] on span "Pendiente de envío" at bounding box center [60, 53] width 38 height 6
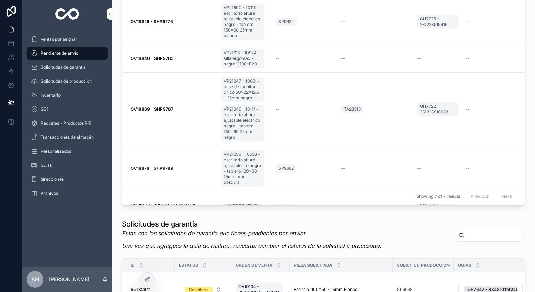
scroll to position [70, 0]
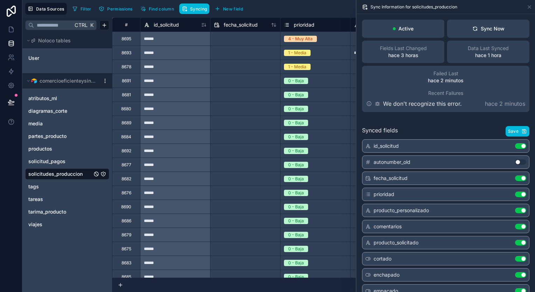
click at [471, 33] on button "Sync Now" at bounding box center [488, 29] width 82 height 18
